Goal: Task Accomplishment & Management: Manage account settings

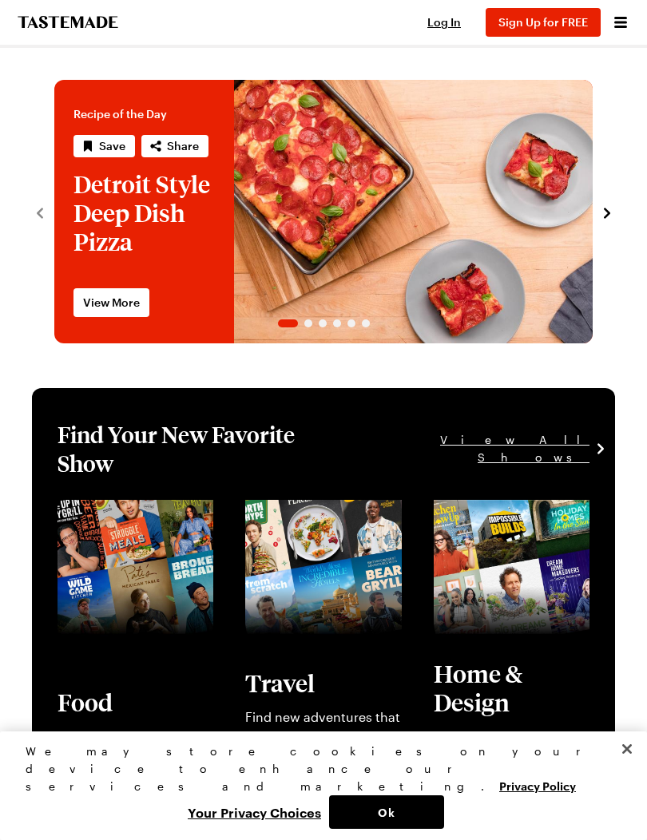
click at [451, 21] on span "Log In" at bounding box center [444, 22] width 34 height 14
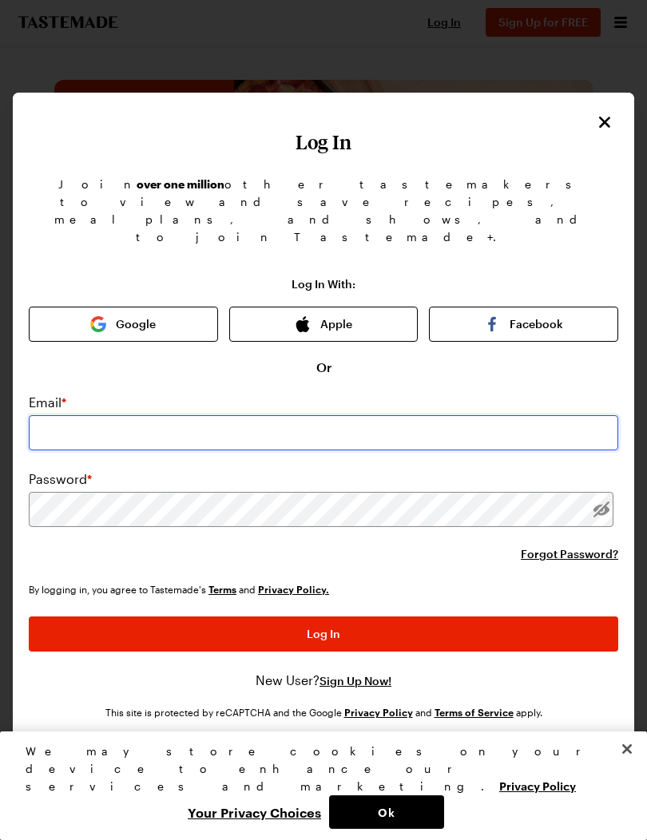
click at [67, 415] on input "email" at bounding box center [323, 432] width 589 height 35
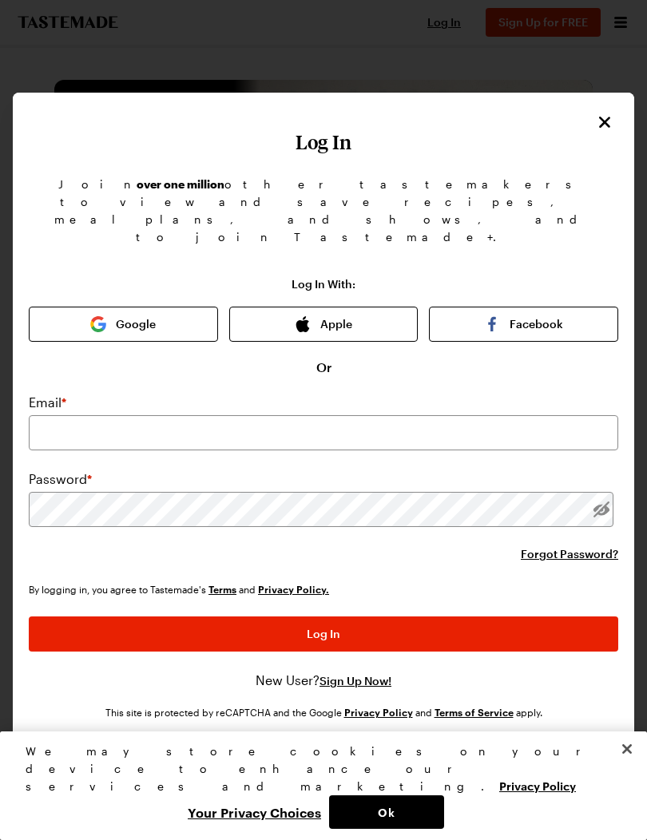
click at [373, 307] on button "Apple" at bounding box center [323, 324] width 189 height 35
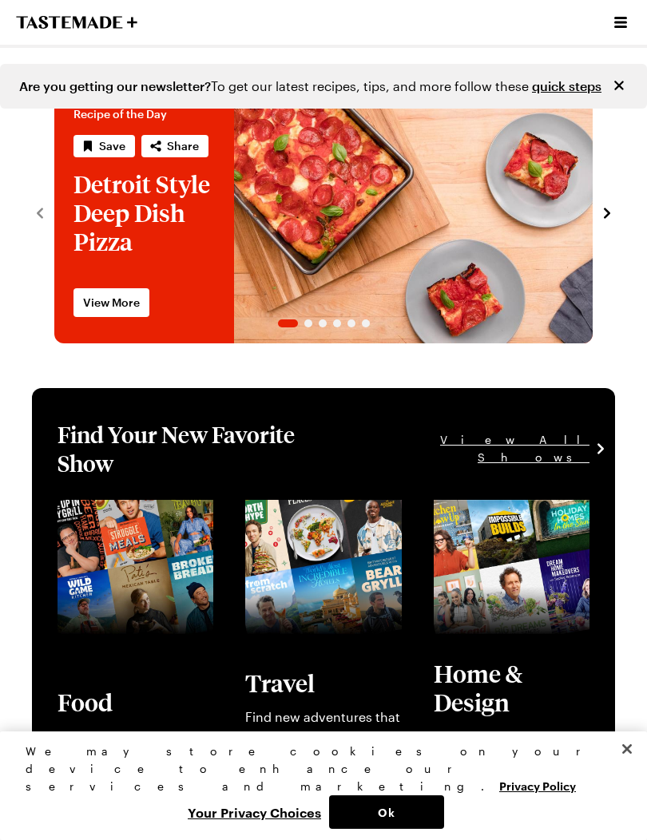
click at [619, 19] on icon "Open menu" at bounding box center [620, 22] width 13 height 11
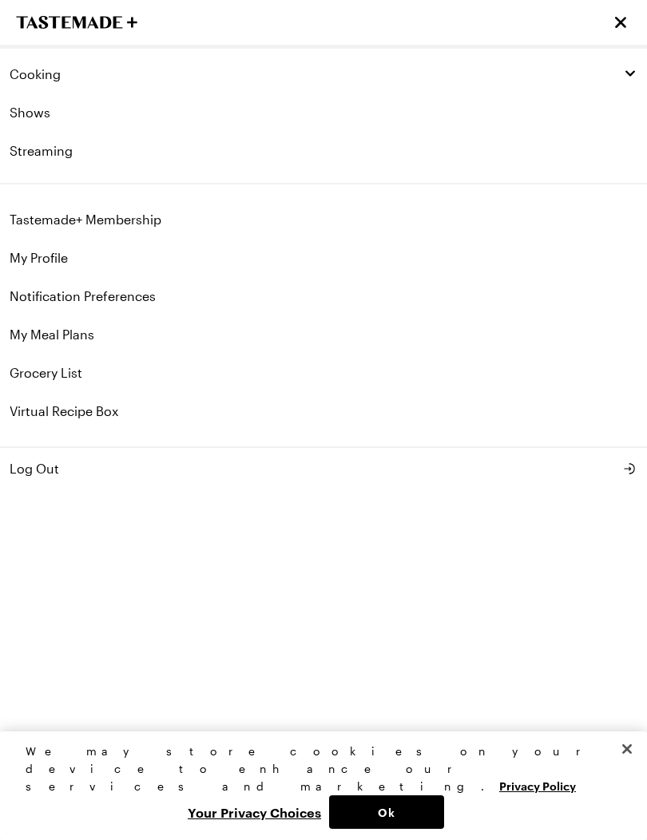
click at [42, 220] on link "Tastemade+ Membership" at bounding box center [323, 219] width 647 height 38
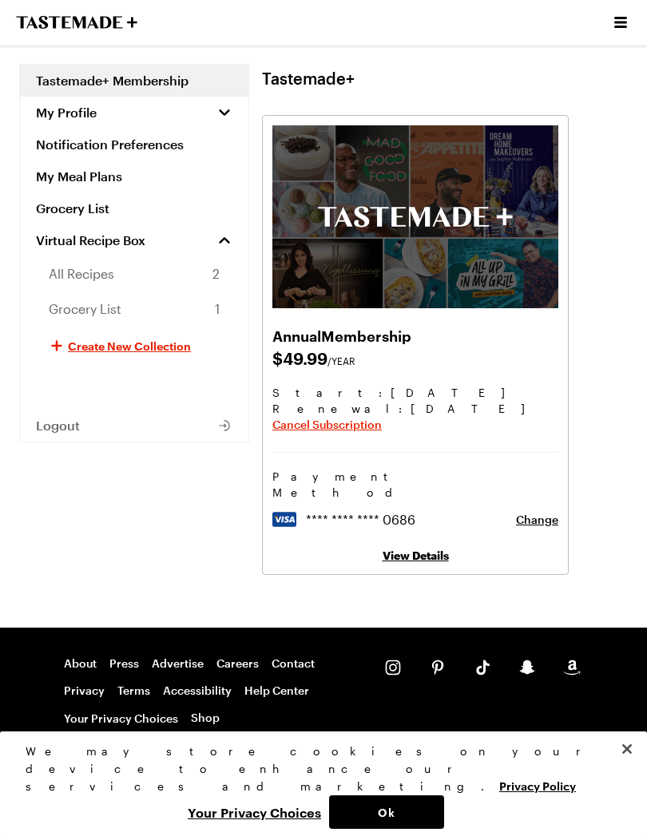
click at [295, 421] on span "Cancel Subscription" at bounding box center [326, 425] width 109 height 16
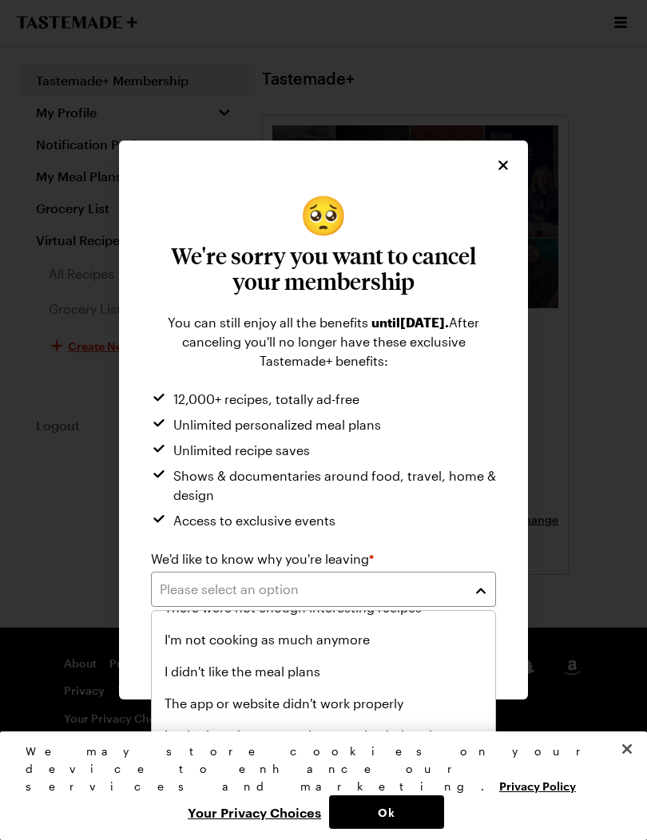
scroll to position [185, 0]
click at [348, 642] on span "I'm not cooking as much anymore" at bounding box center [266, 639] width 205 height 19
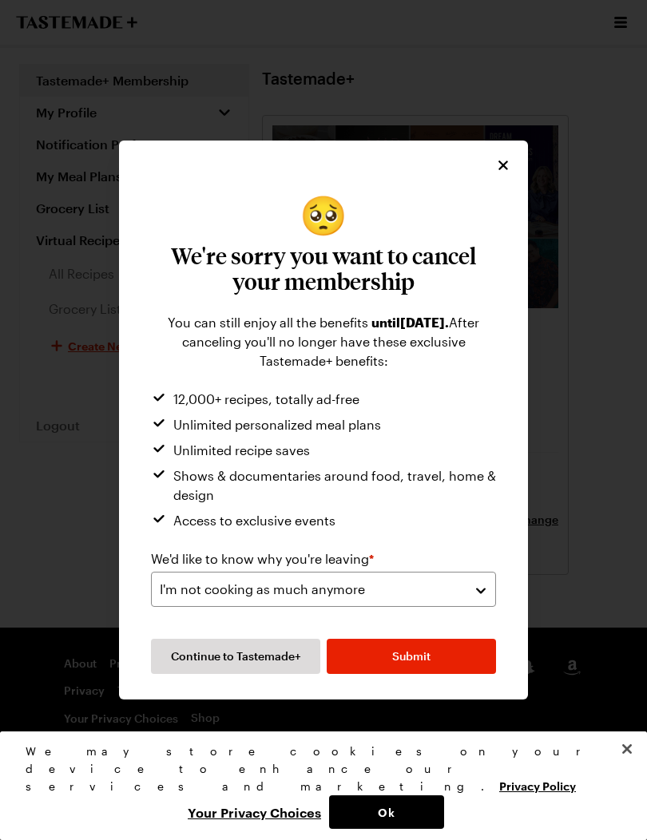
click at [413, 655] on span "Submit" at bounding box center [411, 656] width 38 height 16
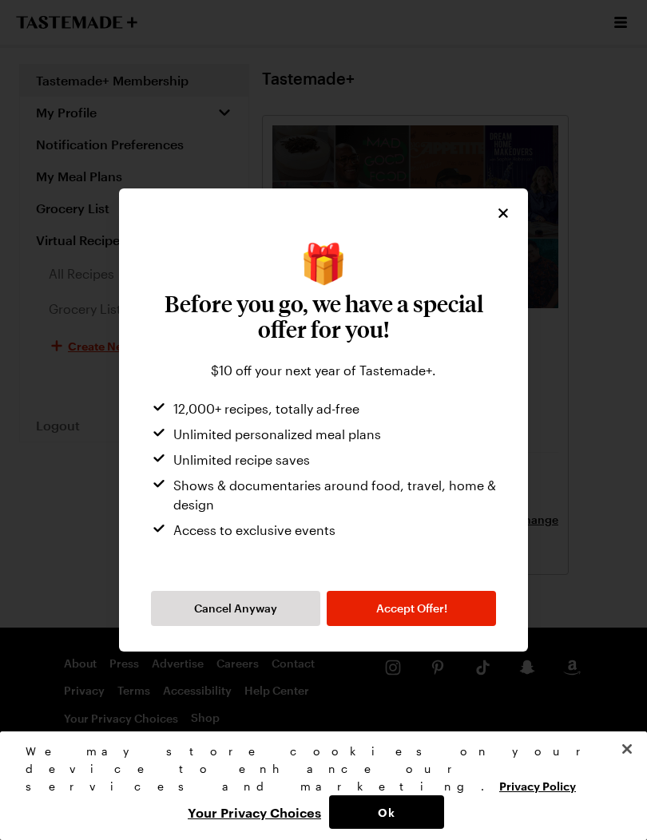
click at [261, 617] on button "Cancel Anyway" at bounding box center [235, 608] width 169 height 35
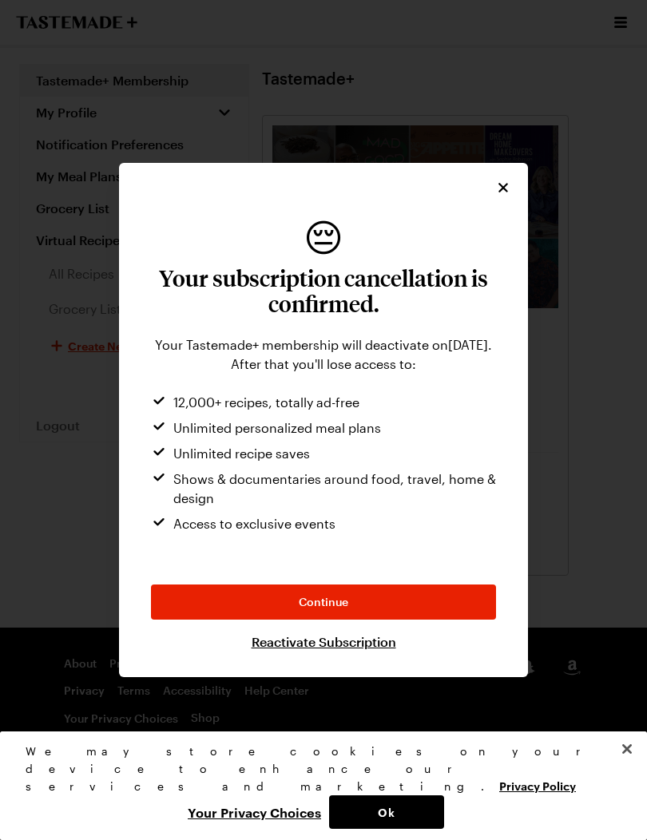
click at [341, 598] on span "Continue" at bounding box center [323, 602] width 49 height 16
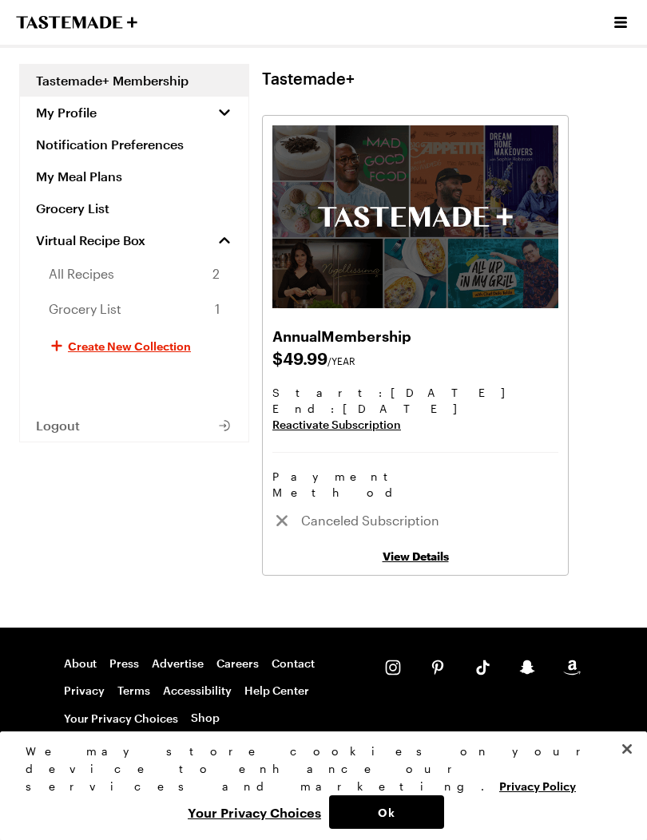
click at [43, 17] on icon "To Tastemade Home Page" at bounding box center [43, 22] width 10 height 13
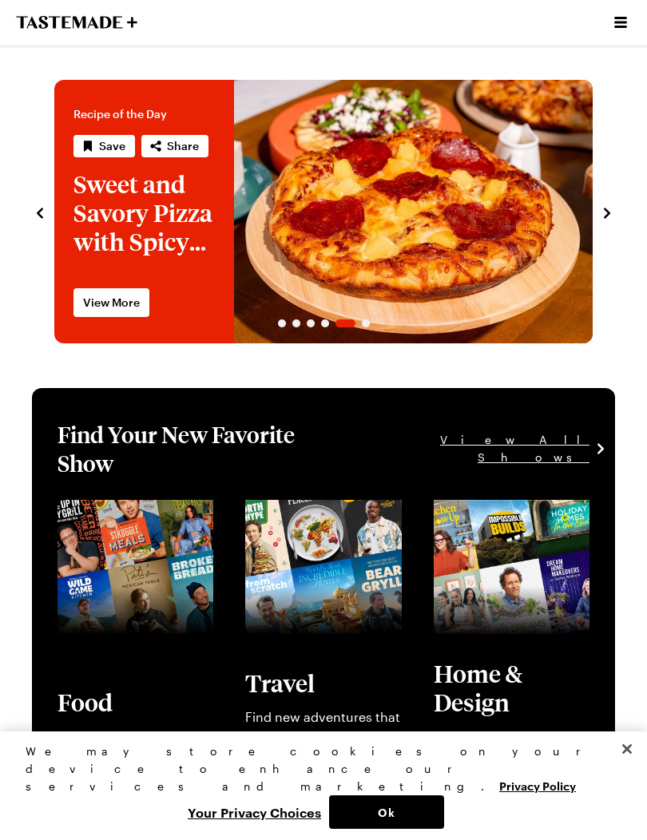
click at [628, 15] on icon "Open menu" at bounding box center [620, 22] width 19 height 19
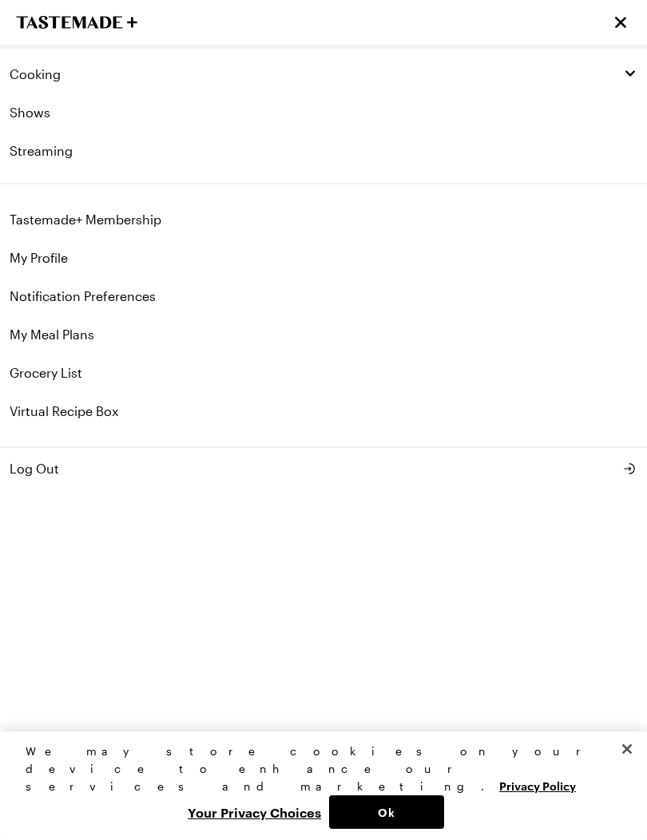
click at [40, 212] on link "Tastemade+ Membership" at bounding box center [323, 219] width 647 height 38
